Goal: Navigation & Orientation: Find specific page/section

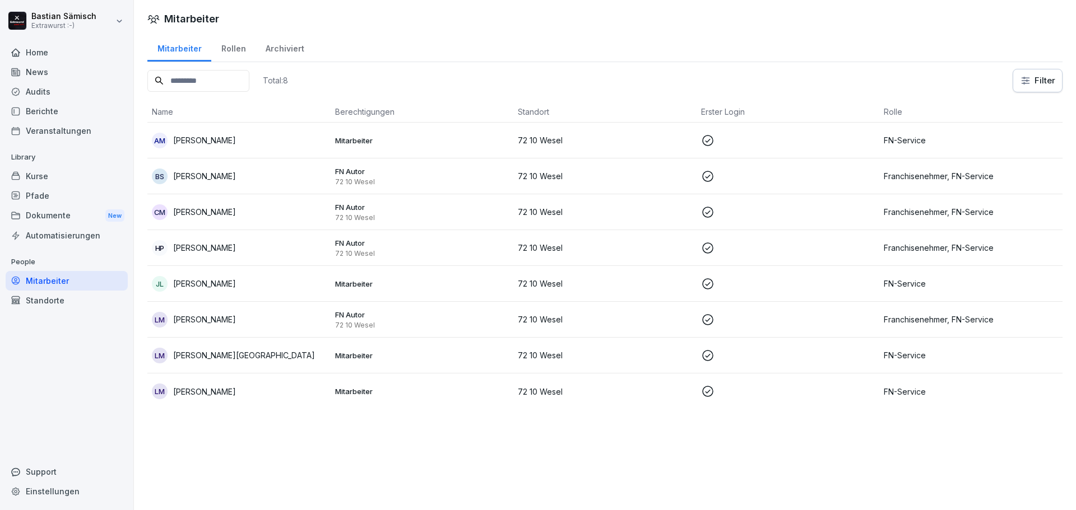
click at [358, 458] on div "Mitarbeiter Mitarbeiter Rollen Archiviert Total: 8 Filter Name Berechtigungen S…" at bounding box center [605, 255] width 942 height 510
click at [351, 448] on div "Mitarbeiter Mitarbeiter Rollen Archiviert Total: 8 Filter Name Berechtigungen S…" at bounding box center [605, 255] width 942 height 510
